Goal: Find contact information: Find contact information

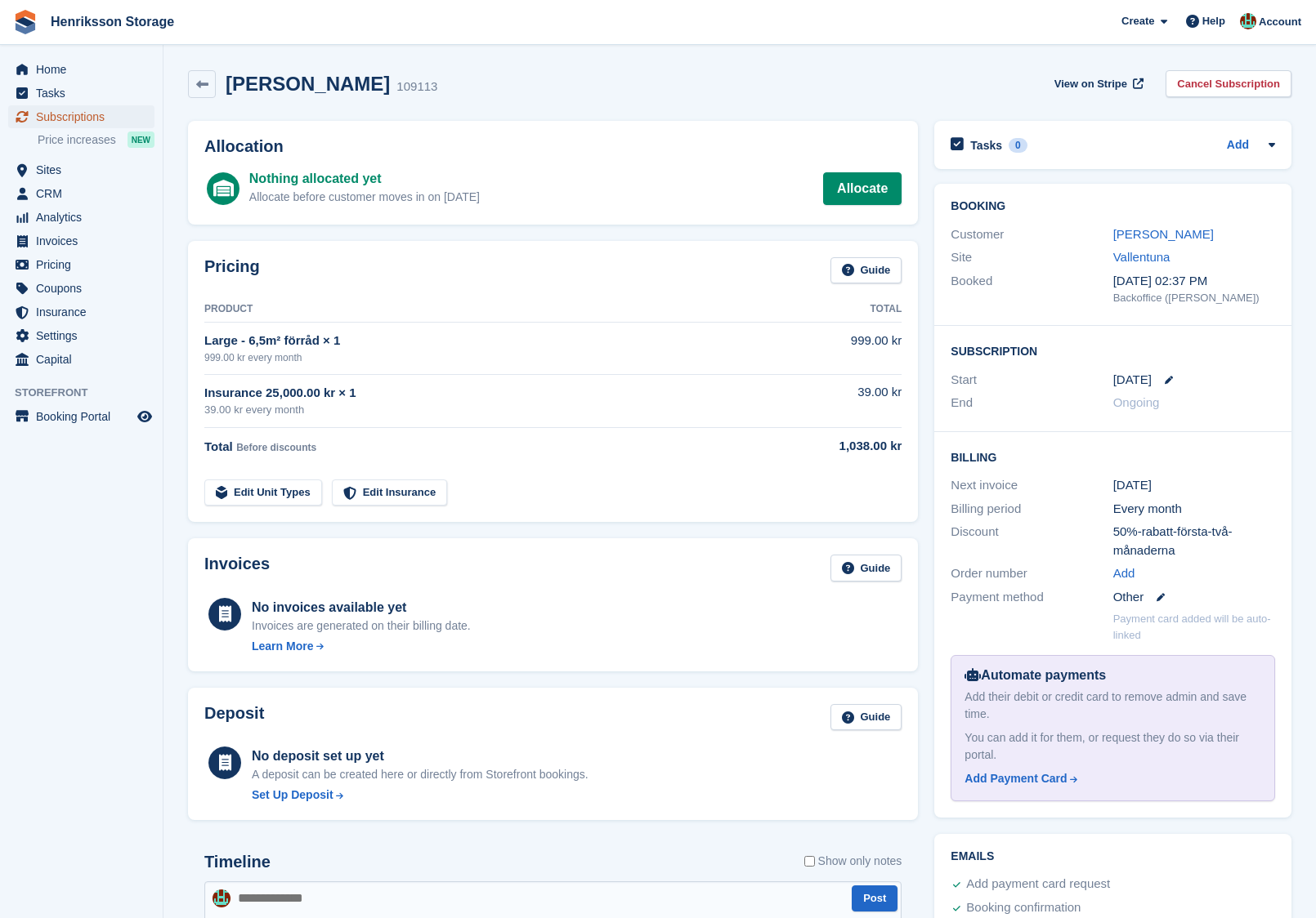
click at [73, 115] on span "Subscriptions" at bounding box center [84, 117] width 98 height 23
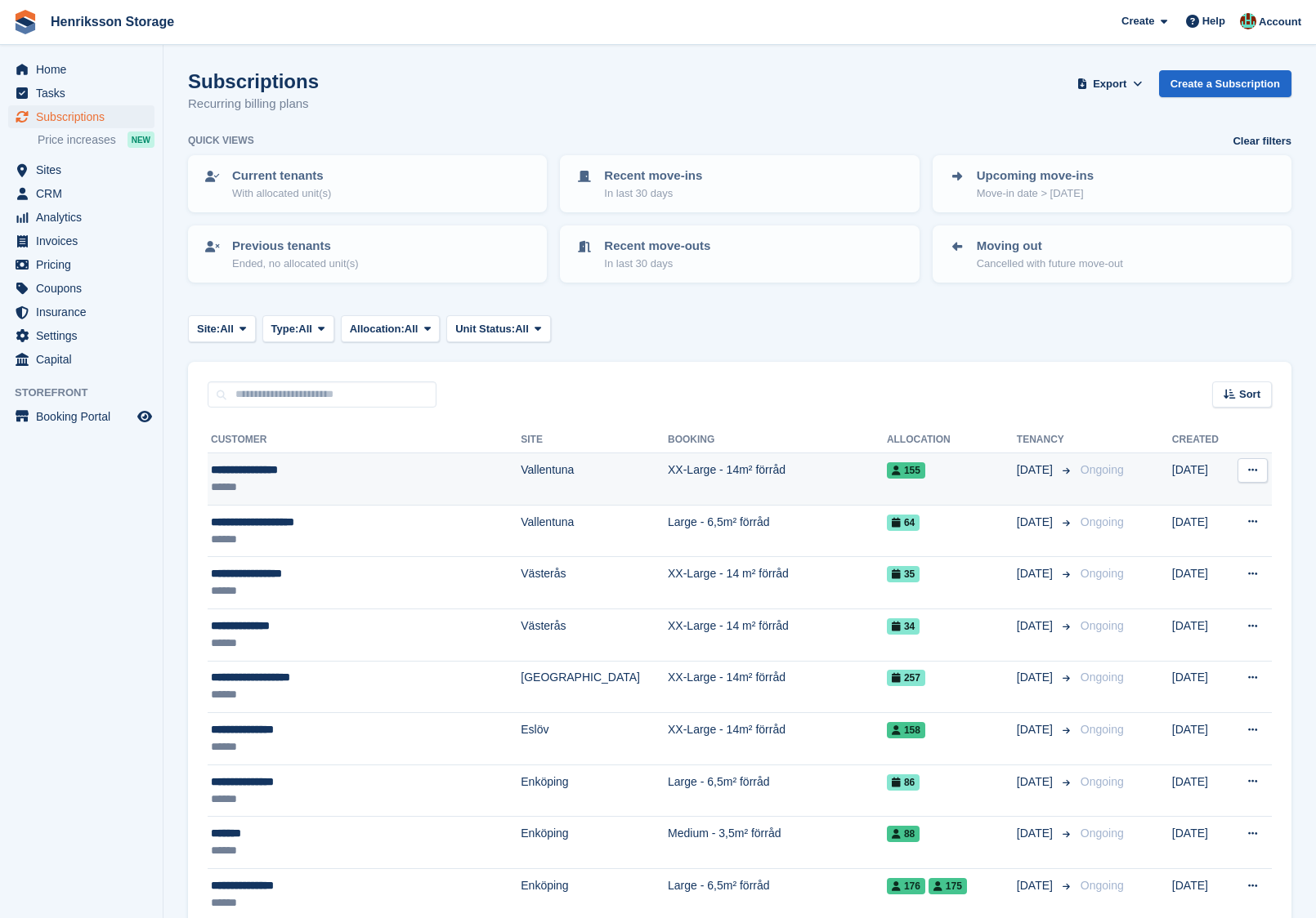
click at [411, 473] on div "**********" at bounding box center [336, 470] width 250 height 17
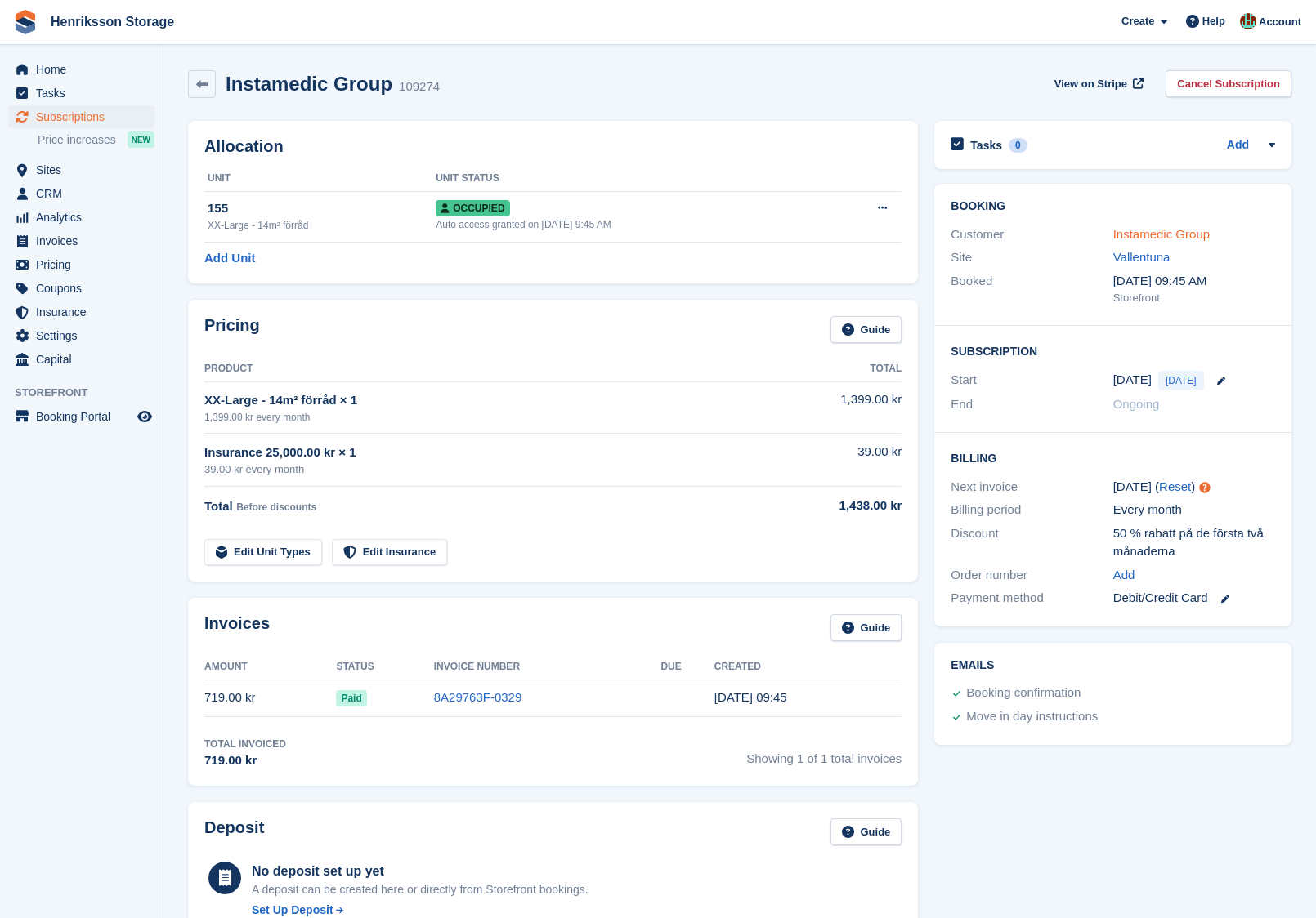
click at [1142, 234] on link "Instamedic Group" at bounding box center [1161, 233] width 97 height 14
drag, startPoint x: 383, startPoint y: 89, endPoint x: 231, endPoint y: 78, distance: 152.4
click at [231, 78] on div "Instamedic Group 109274" at bounding box center [327, 84] width 224 height 24
copy h2 "Instamedic Group"
click at [1181, 234] on link "Instamedic Group" at bounding box center [1161, 233] width 97 height 14
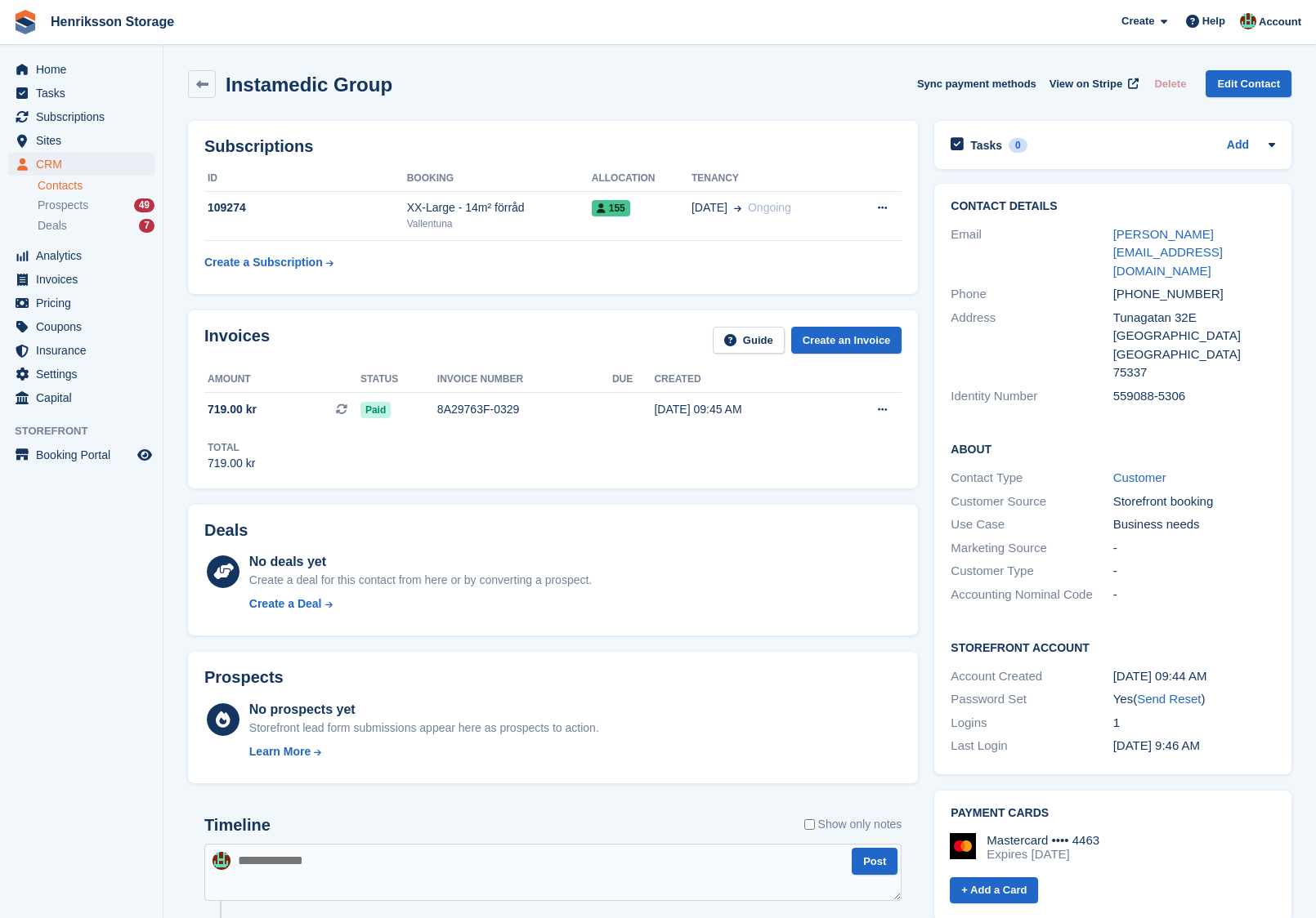
click at [1155, 285] on div "+46708399688" at bounding box center [1194, 295] width 162 height 19
copy div "+46708399688"
drag, startPoint x: 1234, startPoint y: 235, endPoint x: 1111, endPoint y: 235, distance: 123.0
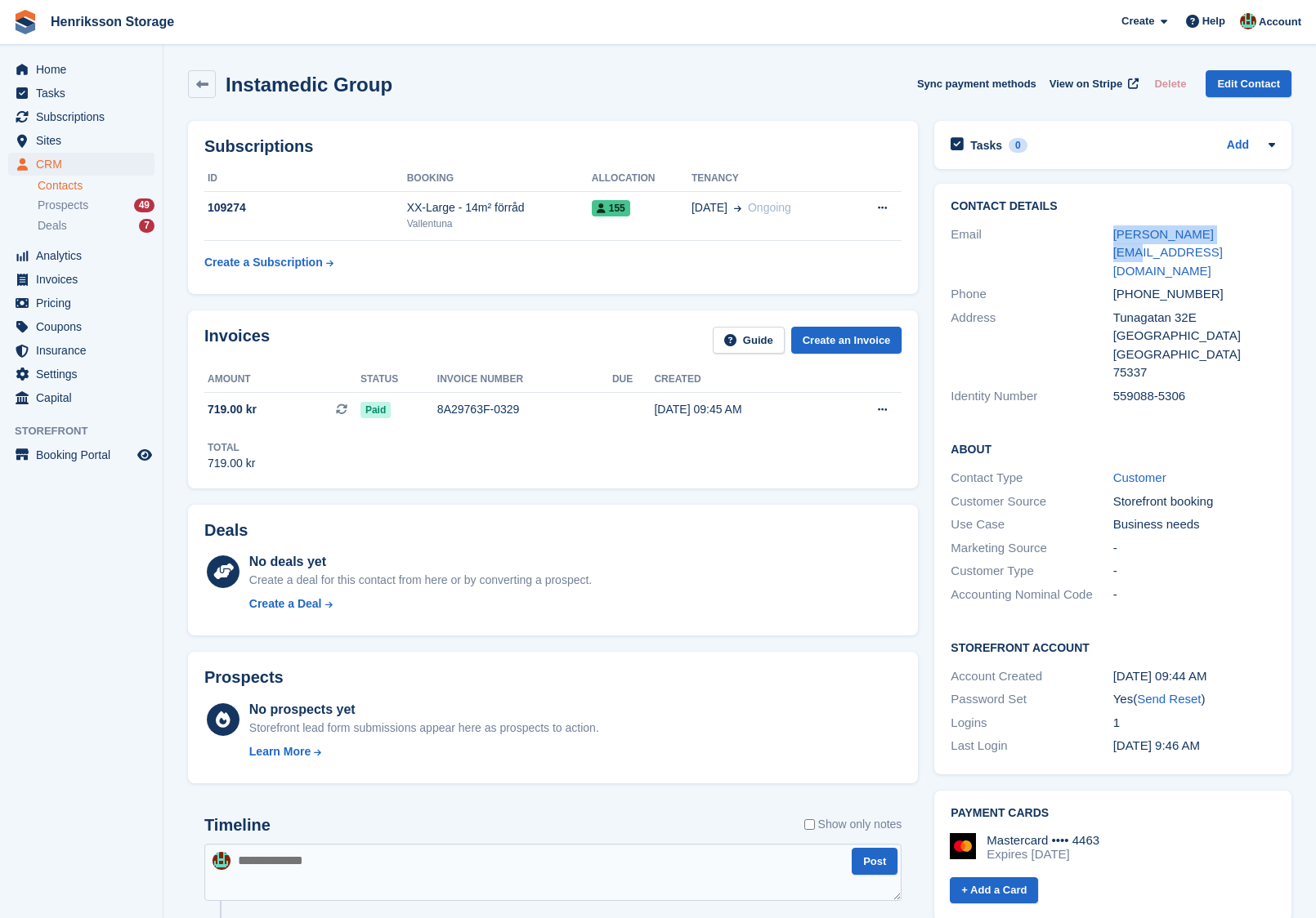
click at [1109, 237] on div "Email jim@instamedic.se" at bounding box center [1113, 253] width 324 height 61
copy div "jim@instamedic.se"
click at [1169, 285] on div "+46708399688" at bounding box center [1194, 295] width 162 height 19
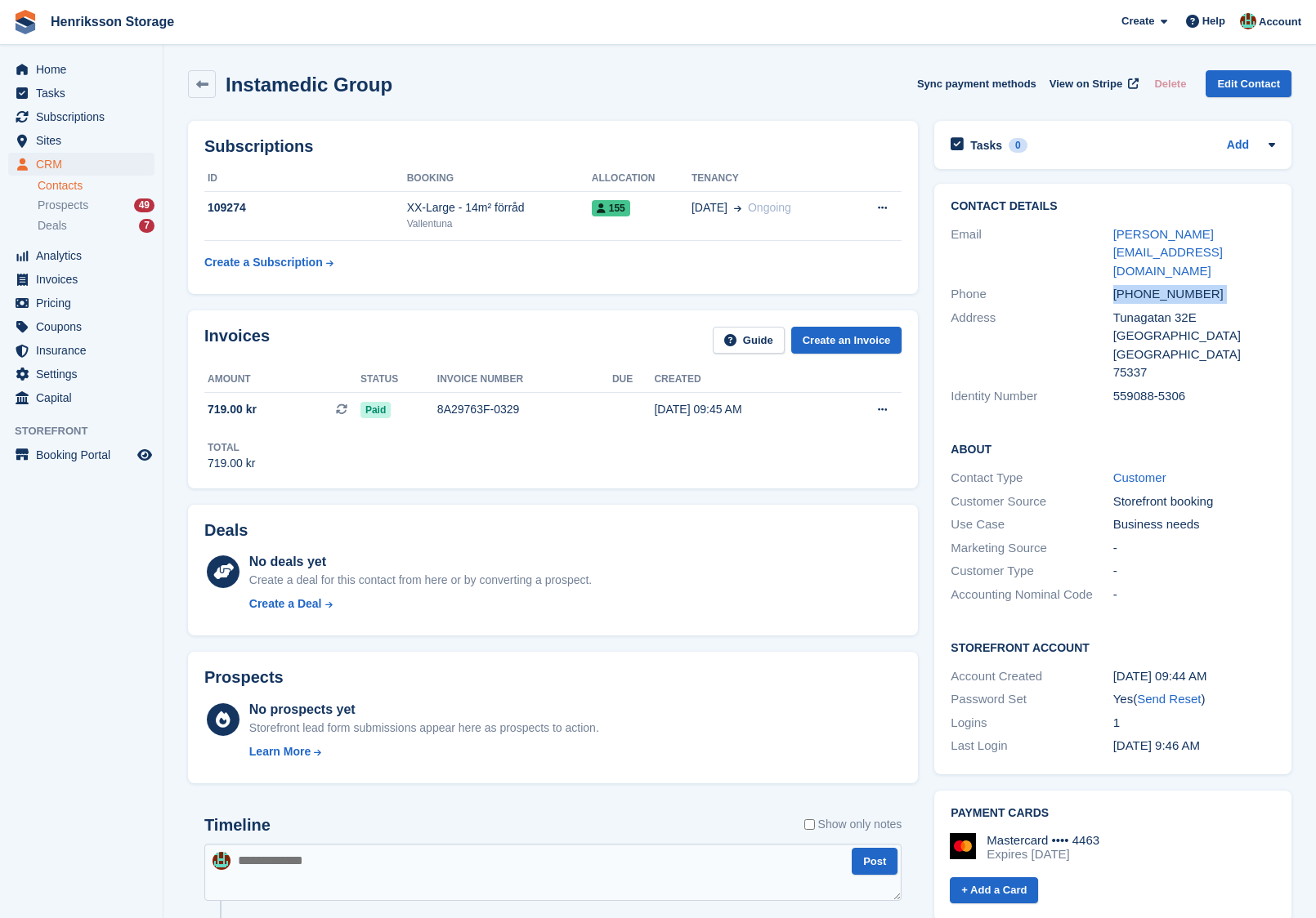
copy div "+46708399688"
